Goal: Go to known website: Access a specific website the user already knows

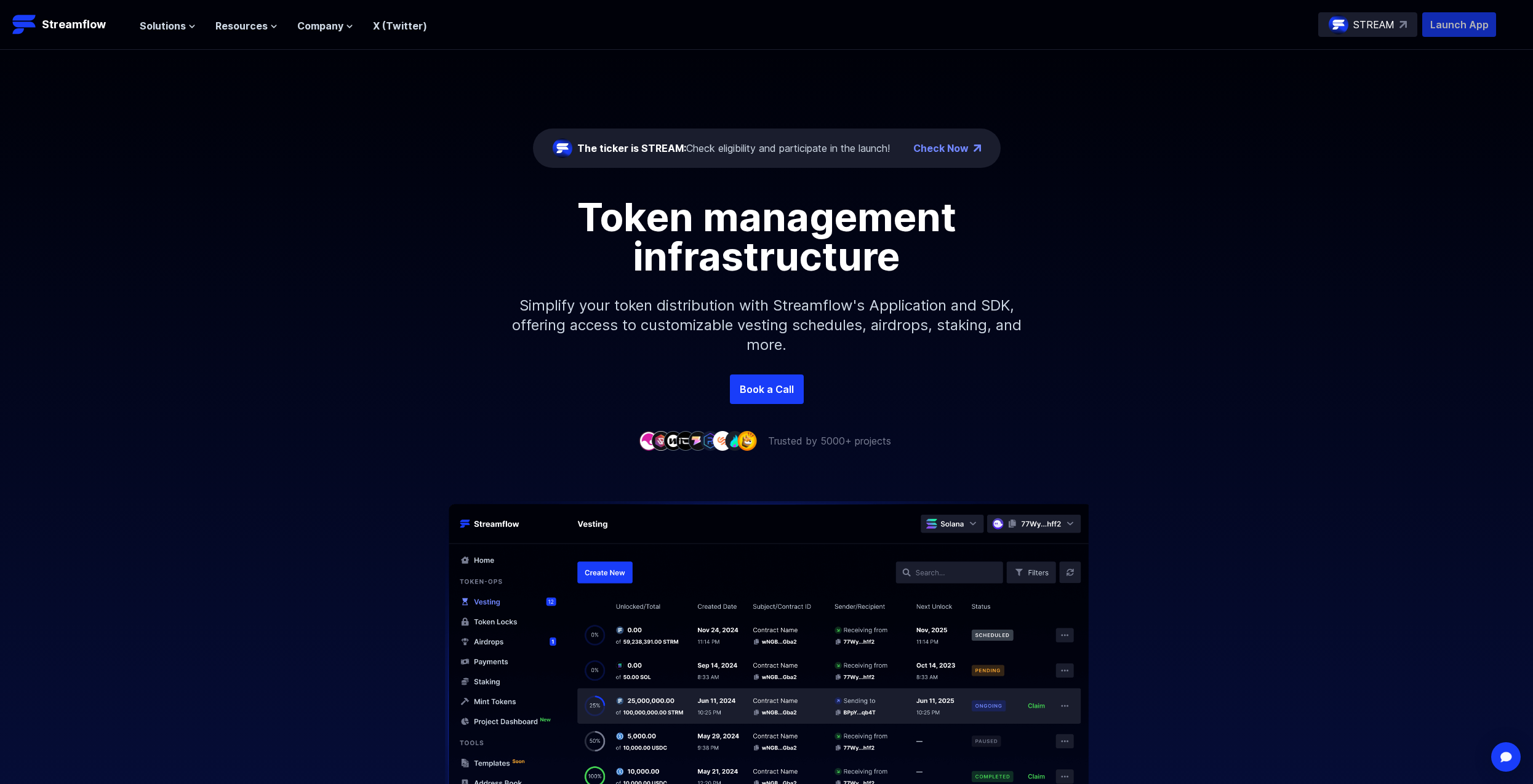
click at [1439, 29] on p "Launch App" at bounding box center [1459, 25] width 74 height 25
click at [1438, 22] on p "Launch App" at bounding box center [1459, 25] width 74 height 25
click at [1454, 27] on p "Launch App" at bounding box center [1459, 25] width 74 height 25
click at [1474, 27] on p "Launch App" at bounding box center [1459, 25] width 74 height 25
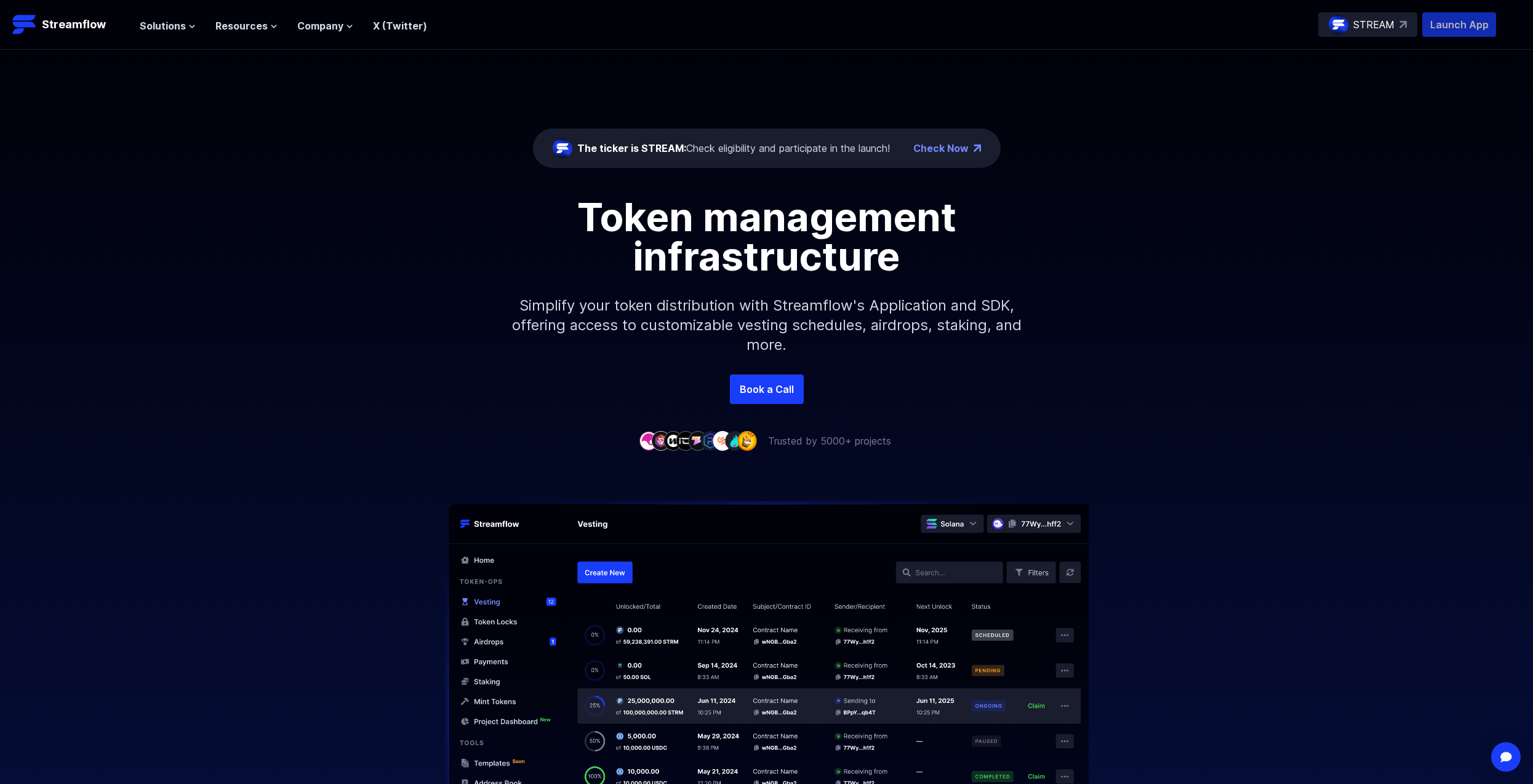
click at [1474, 27] on p "Launch App" at bounding box center [1459, 25] width 74 height 25
click at [1439, 25] on p "Launch App" at bounding box center [1459, 25] width 74 height 25
drag, startPoint x: 1478, startPoint y: 12, endPoint x: 1506, endPoint y: 110, distance: 101.9
click at [1506, 110] on div "The ticker is STREAM: Check eligibility and participate in the launch! Check No…" at bounding box center [766, 212] width 1533 height 325
